Goal: Task Accomplishment & Management: Use online tool/utility

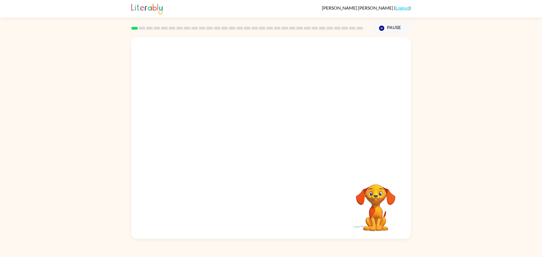
click at [173, 138] on video "Your browser must support playing .mp4 files to use Literably. Please try using…" at bounding box center [270, 104] width 279 height 135
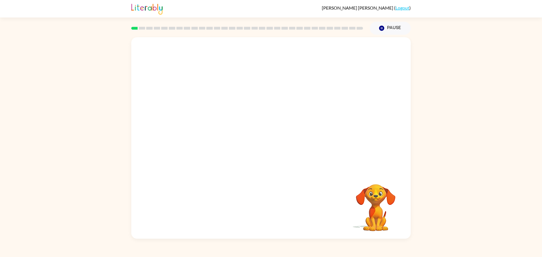
click at [173, 138] on video "Your browser must support playing .mp4 files to use Literably. Please try using…" at bounding box center [270, 104] width 279 height 135
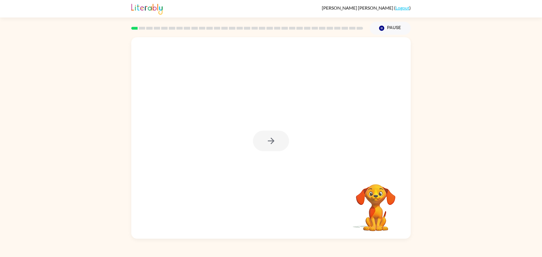
click at [264, 145] on div at bounding box center [271, 141] width 36 height 21
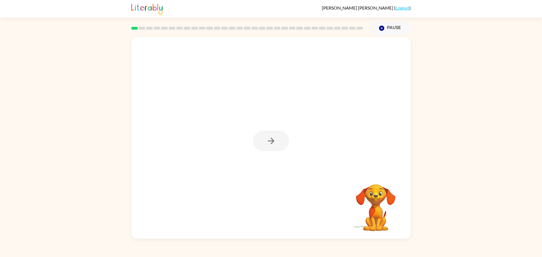
click at [264, 145] on div at bounding box center [271, 141] width 36 height 21
click at [264, 145] on button "button" at bounding box center [271, 141] width 36 height 21
click at [264, 145] on div at bounding box center [271, 141] width 36 height 21
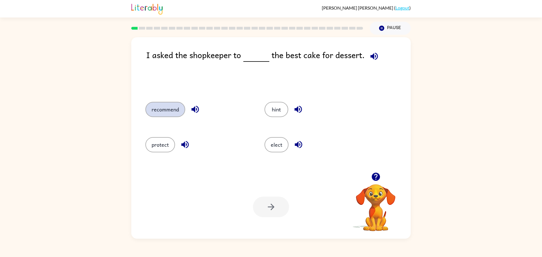
click at [160, 108] on button "recommend" at bounding box center [165, 109] width 40 height 15
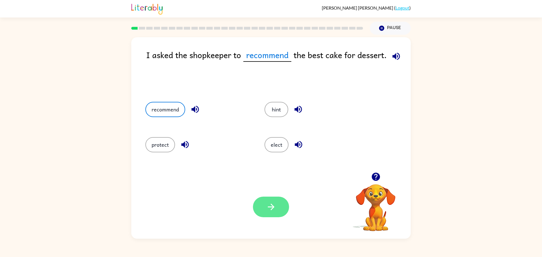
click at [273, 215] on button "button" at bounding box center [271, 207] width 36 height 21
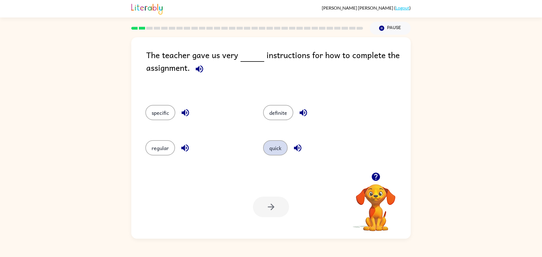
click at [272, 149] on button "quick" at bounding box center [275, 147] width 25 height 15
click at [276, 213] on button "button" at bounding box center [271, 207] width 36 height 21
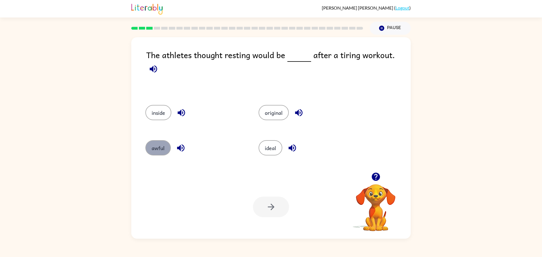
click at [156, 140] on button "awful" at bounding box center [157, 147] width 25 height 15
click at [279, 210] on button "button" at bounding box center [271, 207] width 36 height 21
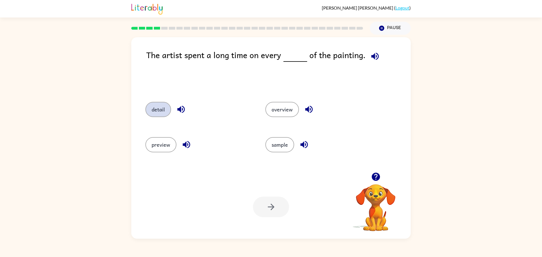
click at [165, 112] on button "detail" at bounding box center [158, 109] width 26 height 15
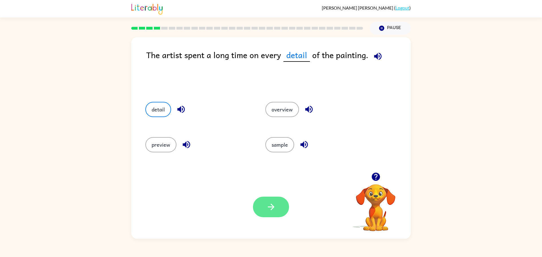
click at [273, 206] on icon "button" at bounding box center [271, 207] width 10 height 10
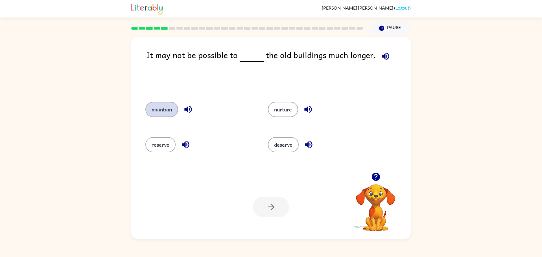
click at [159, 111] on button "maintain" at bounding box center [161, 109] width 33 height 15
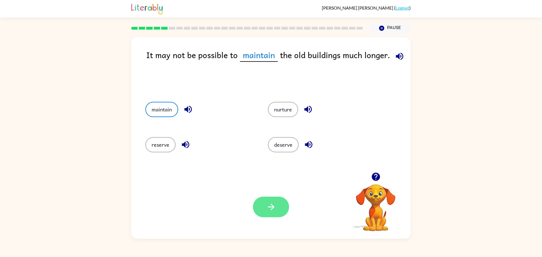
click at [275, 212] on button "button" at bounding box center [271, 207] width 36 height 21
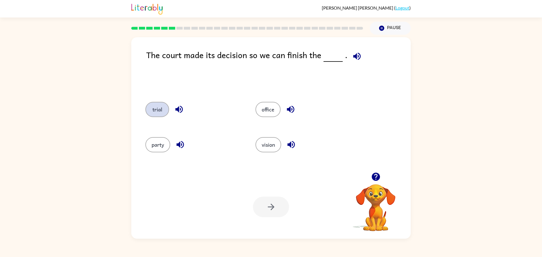
click at [167, 109] on button "trial" at bounding box center [157, 109] width 24 height 15
click at [274, 205] on icon "button" at bounding box center [271, 207] width 10 height 10
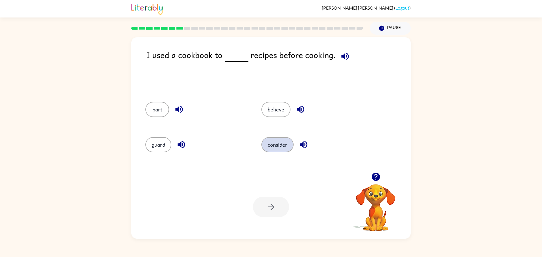
click at [277, 150] on button "consider" at bounding box center [277, 144] width 32 height 15
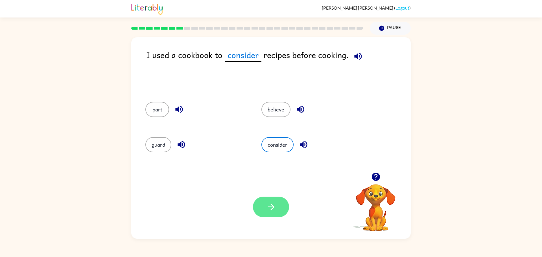
click at [271, 217] on button "button" at bounding box center [271, 207] width 36 height 21
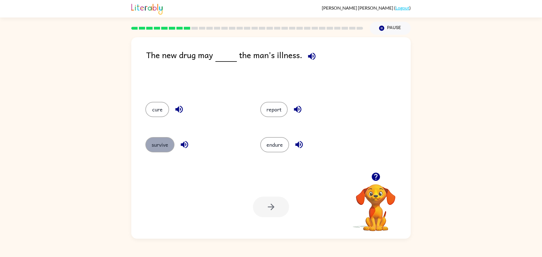
click at [158, 143] on button "survive" at bounding box center [159, 144] width 29 height 15
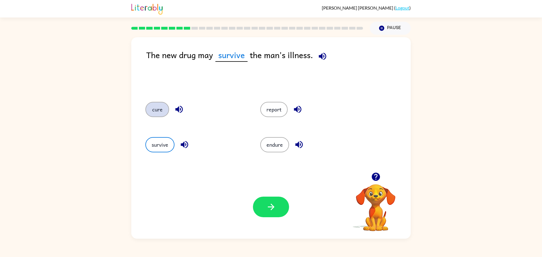
click at [158, 106] on button "cure" at bounding box center [157, 109] width 24 height 15
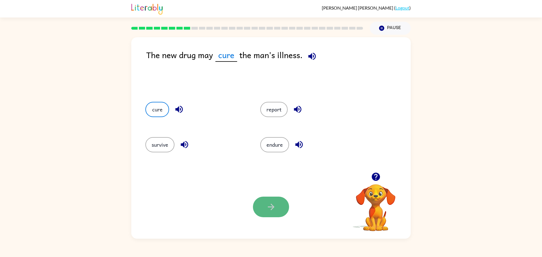
click at [277, 209] on button "button" at bounding box center [271, 207] width 36 height 21
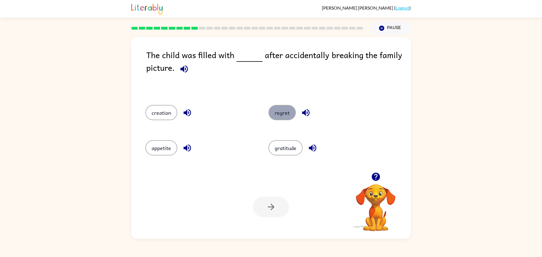
click at [281, 115] on button "regret" at bounding box center [281, 112] width 27 height 15
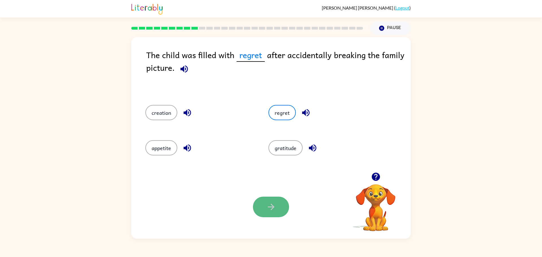
click at [277, 208] on button "button" at bounding box center [271, 207] width 36 height 21
click at [379, 30] on icon "Pause" at bounding box center [382, 28] width 6 height 6
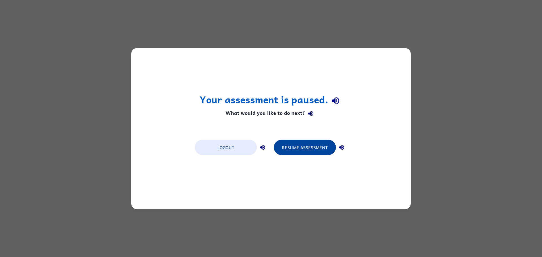
click at [294, 150] on button "Resume Assessment" at bounding box center [305, 147] width 62 height 15
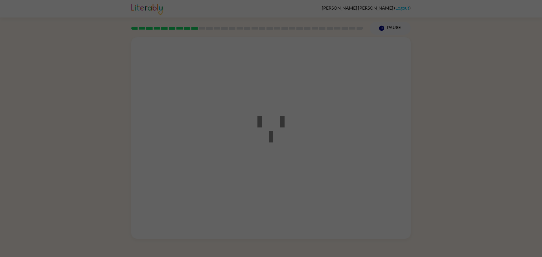
click at [274, 132] on icon at bounding box center [270, 126] width 27 height 34
click at [278, 130] on icon at bounding box center [270, 126] width 27 height 34
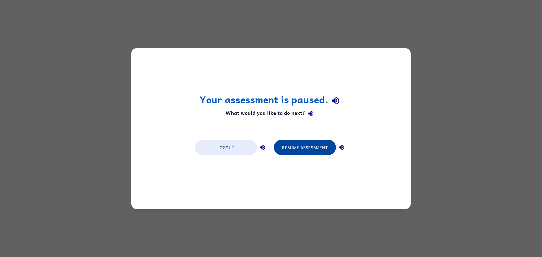
click at [314, 147] on button "Resume Assessment" at bounding box center [305, 147] width 62 height 15
click at [304, 145] on button "Resume Assessment" at bounding box center [305, 147] width 62 height 15
click at [289, 145] on button "Resume Assessment" at bounding box center [305, 147] width 62 height 15
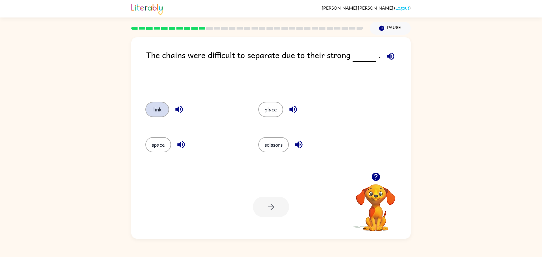
click at [155, 106] on button "link" at bounding box center [157, 109] width 24 height 15
click at [270, 204] on icon "button" at bounding box center [271, 207] width 10 height 10
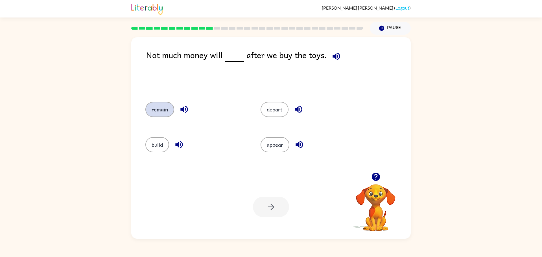
click at [158, 105] on button "remain" at bounding box center [159, 109] width 29 height 15
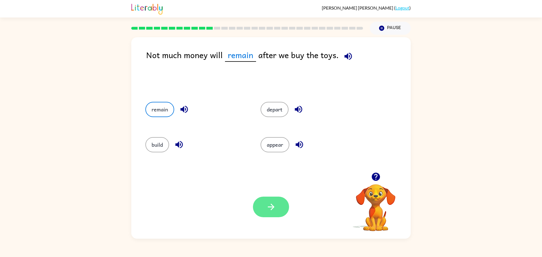
click at [269, 207] on icon "button" at bounding box center [271, 207] width 10 height 10
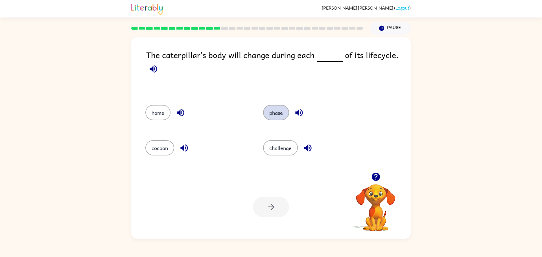
click at [271, 114] on button "phase" at bounding box center [276, 112] width 26 height 15
click at [266, 213] on button "button" at bounding box center [271, 207] width 36 height 21
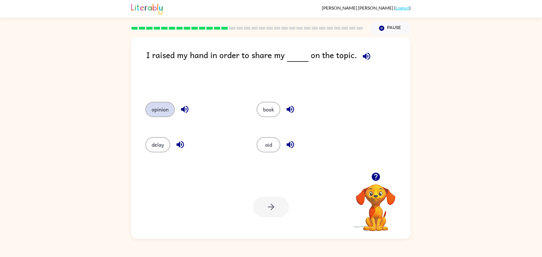
click at [162, 112] on button "opinion" at bounding box center [159, 109] width 29 height 15
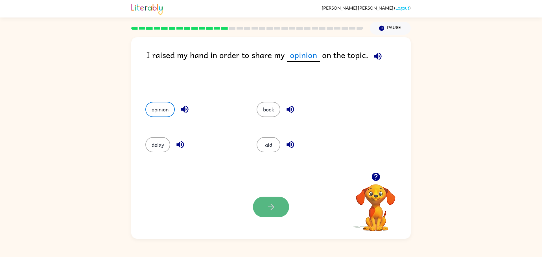
click at [276, 197] on button "button" at bounding box center [271, 207] width 36 height 21
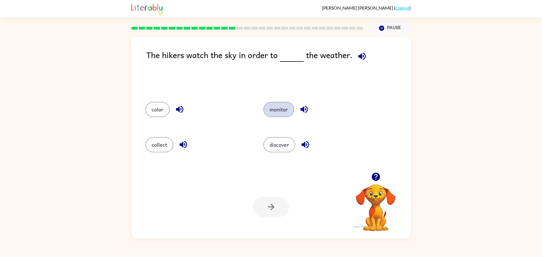
click at [280, 109] on button "monitor" at bounding box center [278, 109] width 31 height 15
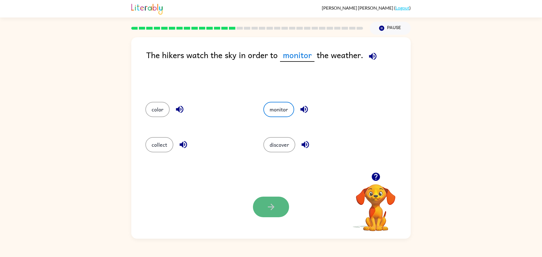
click at [268, 209] on icon "button" at bounding box center [271, 207] width 10 height 10
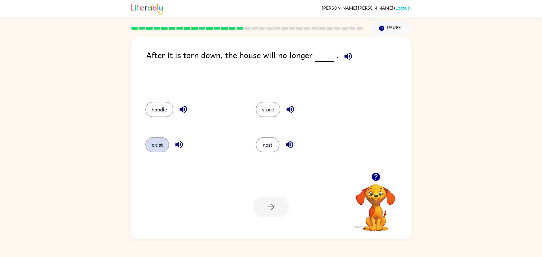
click at [161, 144] on button "exist" at bounding box center [157, 144] width 24 height 15
click at [275, 208] on icon "button" at bounding box center [271, 207] width 10 height 10
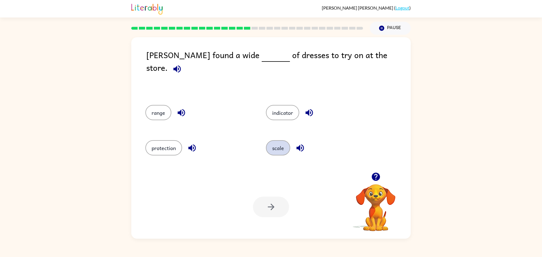
click at [278, 146] on button "scale" at bounding box center [278, 147] width 24 height 15
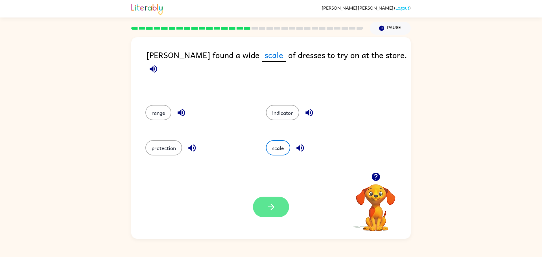
click at [270, 206] on icon "button" at bounding box center [271, 207] width 10 height 10
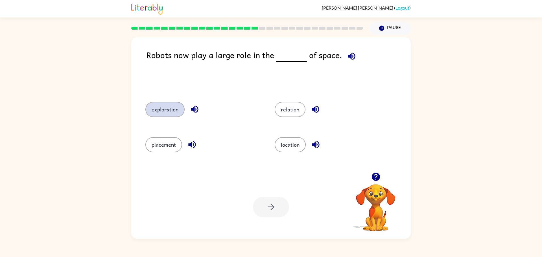
click at [161, 112] on button "exploration" at bounding box center [164, 109] width 39 height 15
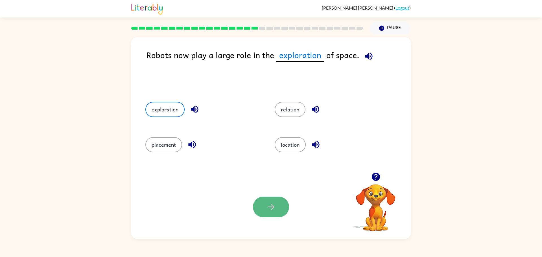
click at [278, 205] on button "button" at bounding box center [271, 207] width 36 height 21
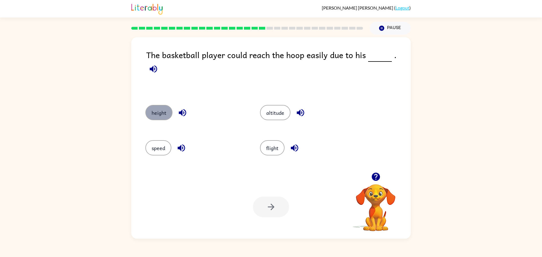
click at [163, 111] on button "height" at bounding box center [158, 112] width 27 height 15
click at [276, 210] on icon "button" at bounding box center [271, 207] width 10 height 10
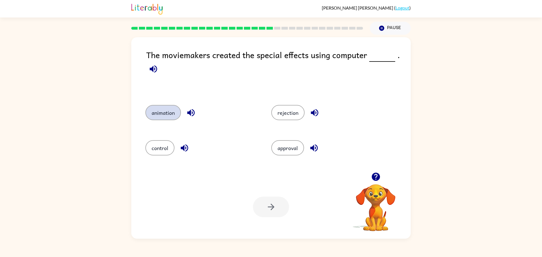
click at [164, 113] on button "animation" at bounding box center [163, 112] width 36 height 15
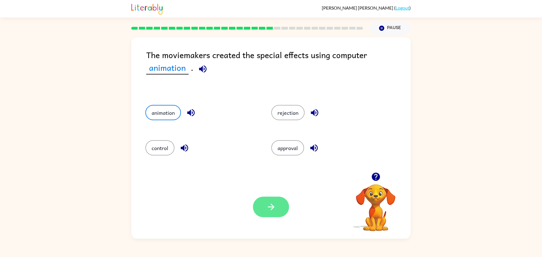
click at [277, 217] on button "button" at bounding box center [271, 207] width 36 height 21
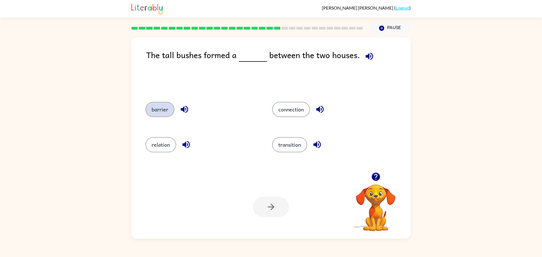
click at [155, 110] on button "barrier" at bounding box center [159, 109] width 29 height 15
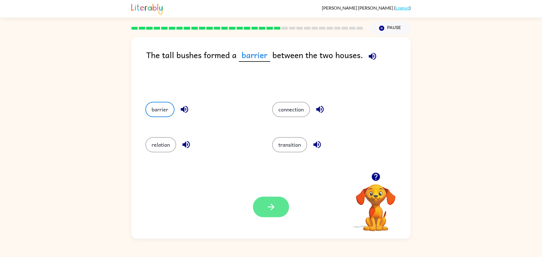
click at [270, 211] on icon "button" at bounding box center [271, 207] width 10 height 10
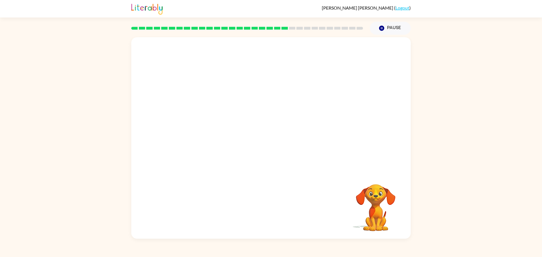
click at [190, 145] on video "Your browser must support playing .mp4 files to use Literably. Please try using…" at bounding box center [270, 104] width 279 height 135
click at [273, 136] on icon "button" at bounding box center [271, 141] width 10 height 10
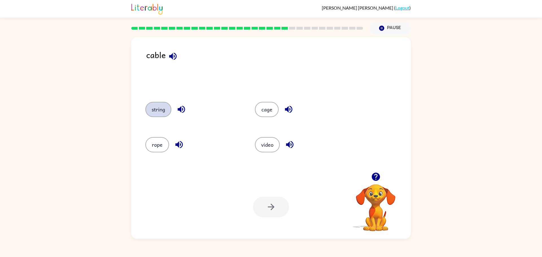
click at [152, 115] on button "string" at bounding box center [158, 109] width 26 height 15
click at [265, 213] on button "button" at bounding box center [271, 207] width 36 height 21
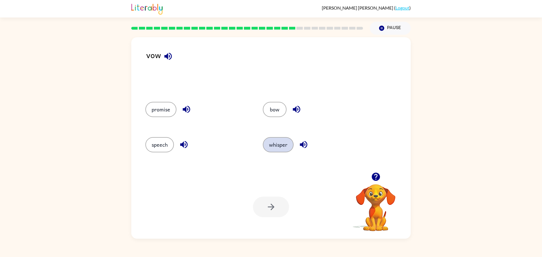
click at [283, 150] on button "whisper" at bounding box center [278, 144] width 31 height 15
click at [282, 202] on button "button" at bounding box center [271, 207] width 36 height 21
click at [288, 143] on button "discuss" at bounding box center [279, 144] width 29 height 15
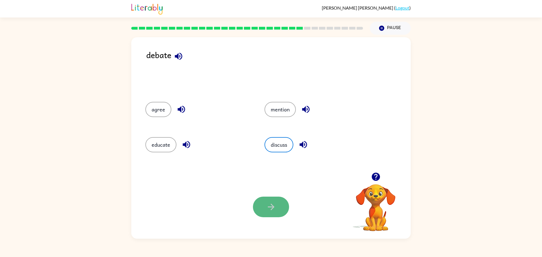
click at [285, 201] on button "button" at bounding box center [271, 207] width 36 height 21
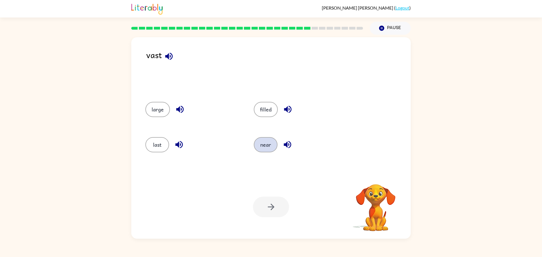
click at [264, 142] on button "near" at bounding box center [266, 144] width 24 height 15
click at [283, 203] on button "button" at bounding box center [271, 207] width 36 height 21
click at [161, 113] on button "settle" at bounding box center [158, 109] width 26 height 15
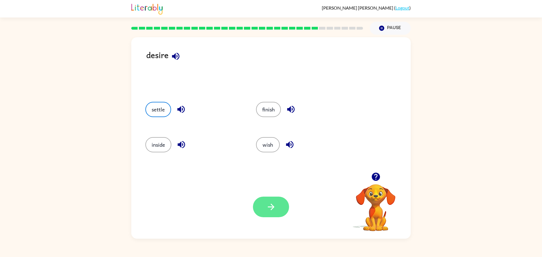
click at [267, 203] on icon "button" at bounding box center [271, 207] width 10 height 10
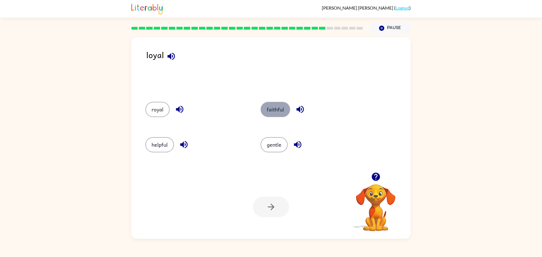
click at [268, 114] on button "faithful" at bounding box center [276, 109] width 30 height 15
click at [273, 205] on icon "button" at bounding box center [271, 207] width 10 height 10
click at [156, 113] on button "object" at bounding box center [158, 109] width 27 height 15
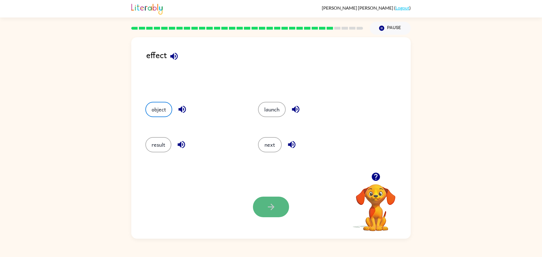
click at [283, 206] on button "button" at bounding box center [271, 207] width 36 height 21
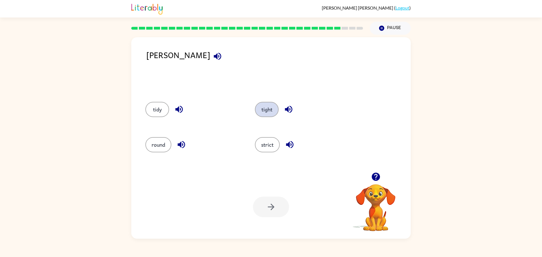
click at [263, 109] on button "tight" at bounding box center [267, 109] width 24 height 15
click at [283, 211] on button "button" at bounding box center [271, 207] width 36 height 21
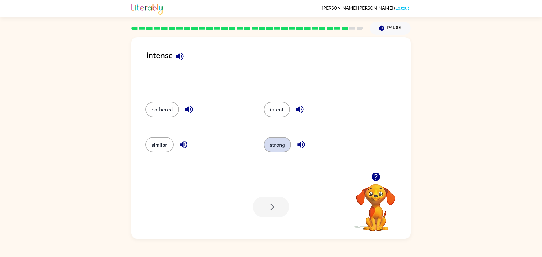
click at [283, 148] on button "strong" at bounding box center [277, 144] width 27 height 15
click at [281, 207] on button "button" at bounding box center [271, 207] width 36 height 21
click at [277, 148] on button "task" at bounding box center [277, 144] width 24 height 15
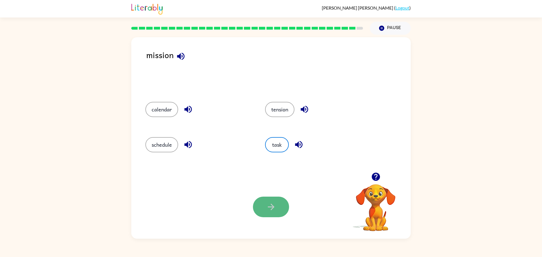
click at [276, 206] on button "button" at bounding box center [271, 207] width 36 height 21
